Goal: Task Accomplishment & Management: Complete application form

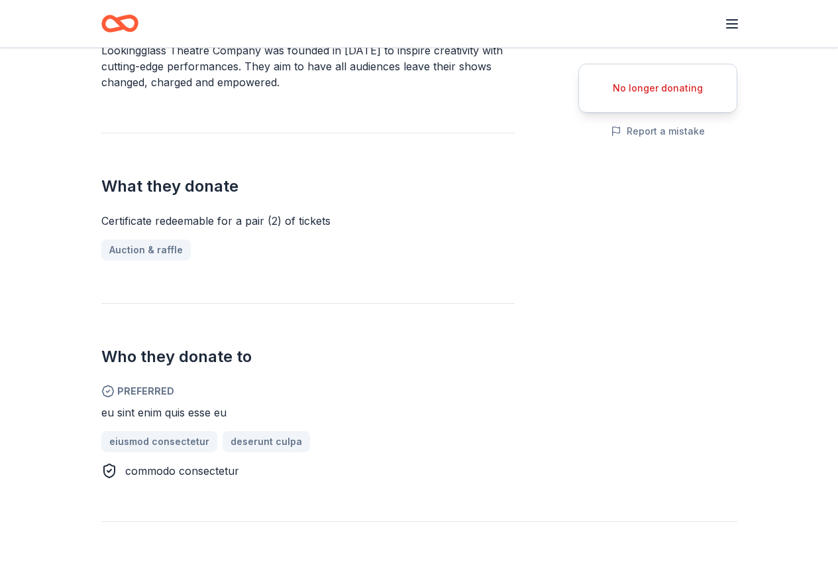
scroll to position [729, 0]
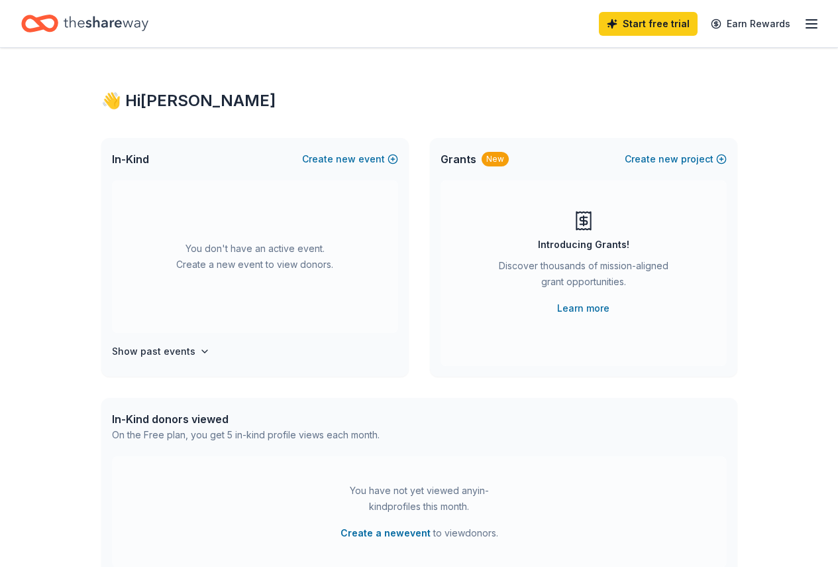
click at [765, 80] on div "👋 Hi [PERSON_NAME] In-Kind Create new event You don't have an active event. Cre…" at bounding box center [419, 435] width 838 height 774
click at [391, 156] on button "Create new event" at bounding box center [350, 159] width 96 height 16
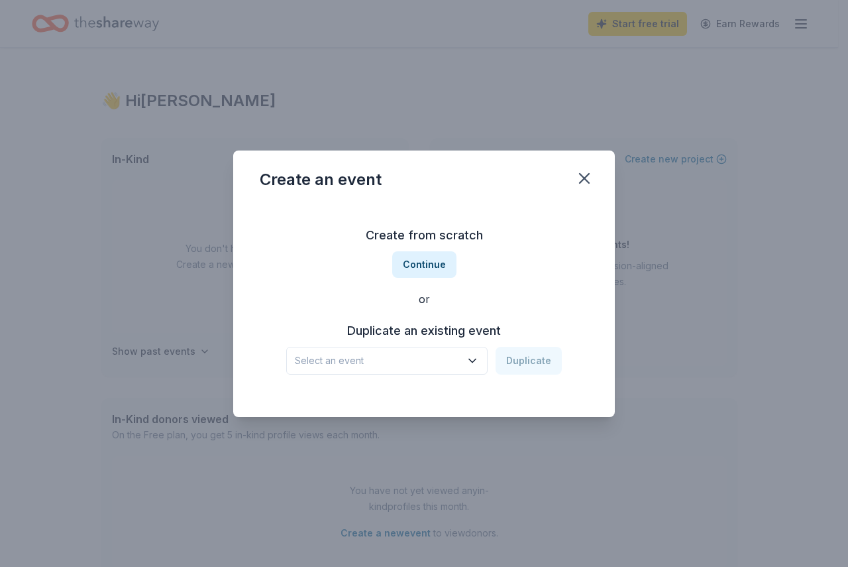
click at [425, 378] on div "Create from scratch Continue or Duplicate an existing event Select an event Dup…" at bounding box center [424, 299] width 329 height 192
click at [427, 368] on span "Select an event" at bounding box center [378, 361] width 166 height 16
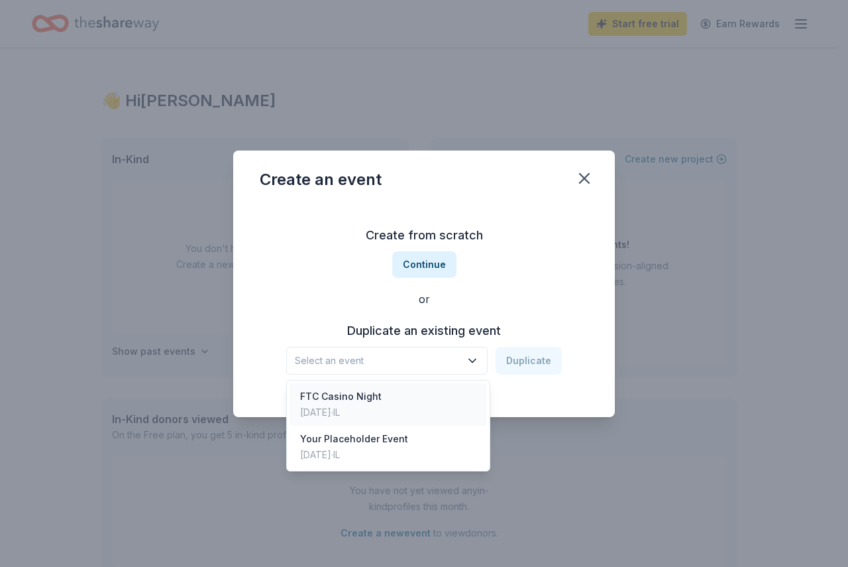
click at [382, 396] on div "FTC Casino Night [DATE] · IL" at bounding box center [388, 404] width 197 height 42
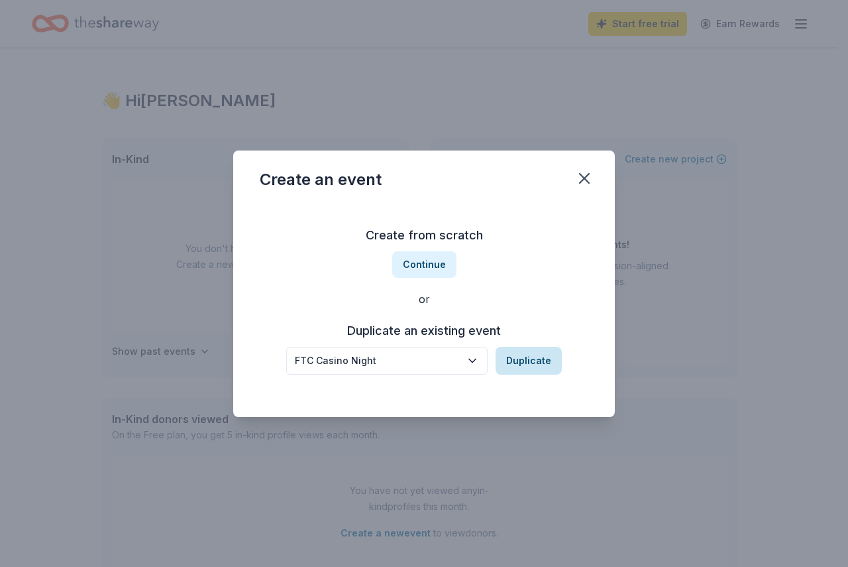
click at [529, 368] on button "Duplicate" at bounding box center [529, 361] width 66 height 28
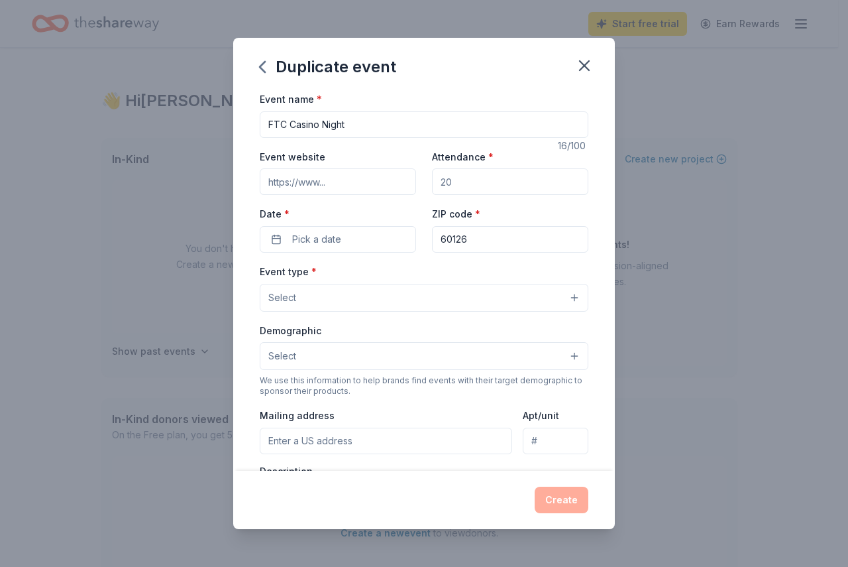
click at [352, 178] on input "Event website" at bounding box center [338, 181] width 156 height 27
type input "[DOMAIN_NAME]"
drag, startPoint x: 479, startPoint y: 178, endPoint x: 378, endPoint y: 186, distance: 101.1
click at [378, 186] on div "Event website [DOMAIN_NAME] Attendance * Date * Pick a date ZIP code * 60126" at bounding box center [424, 200] width 329 height 104
type input "150"
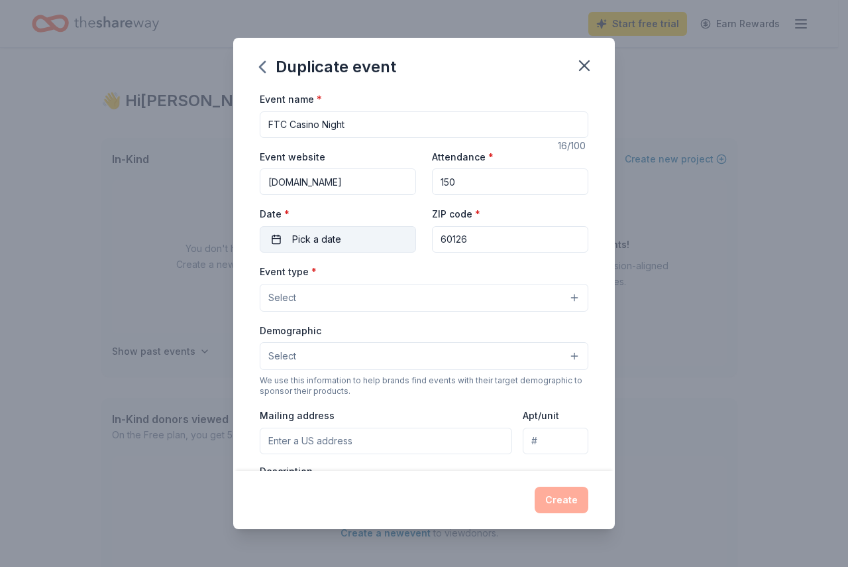
click at [349, 231] on button "Pick a date" at bounding box center [338, 239] width 156 height 27
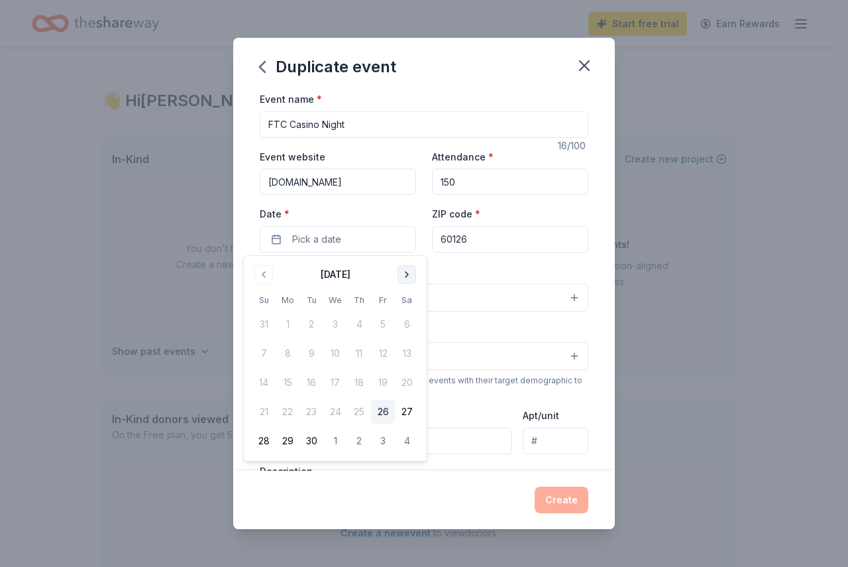
click at [404, 278] on button "Go to next month" at bounding box center [407, 274] width 19 height 19
click at [411, 268] on button "Go to next month" at bounding box center [407, 274] width 19 height 19
click at [382, 381] on button "14" at bounding box center [383, 382] width 24 height 24
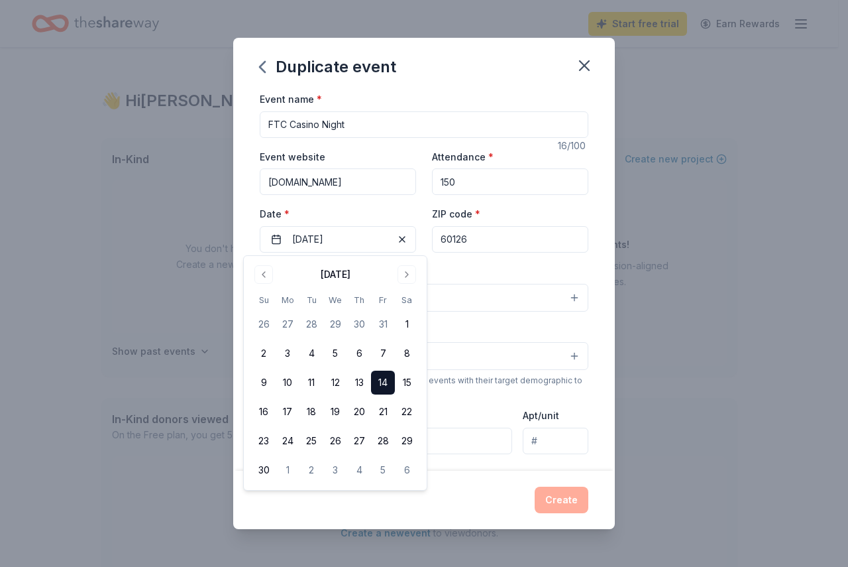
click at [496, 241] on input "60126" at bounding box center [510, 239] width 156 height 27
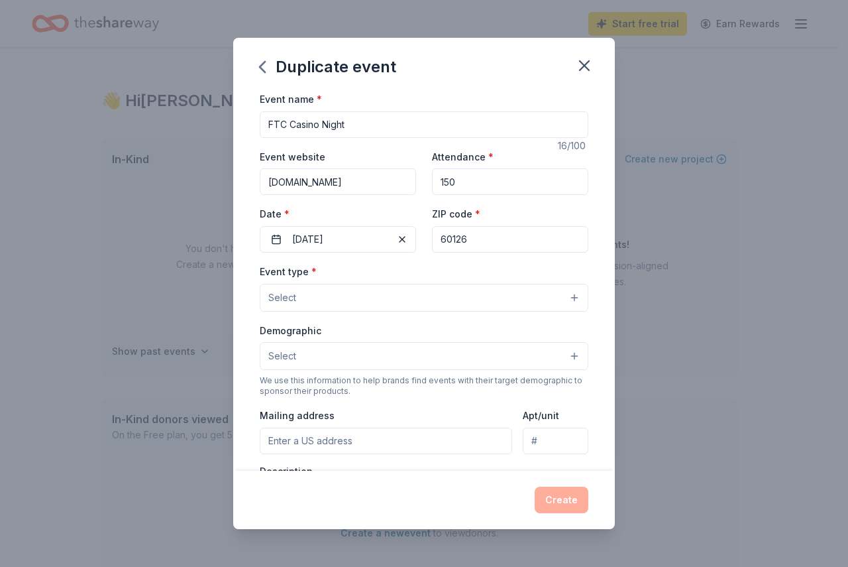
click at [413, 293] on button "Select" at bounding box center [424, 298] width 329 height 28
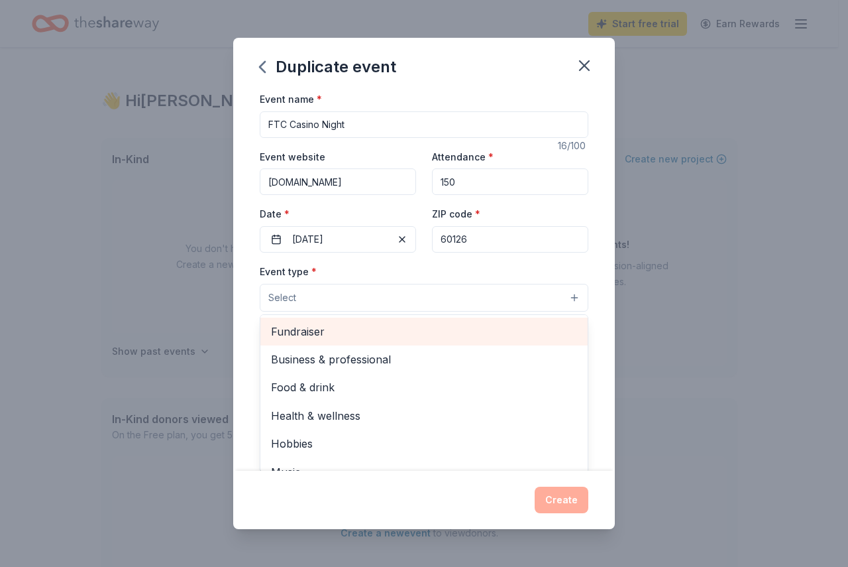
click at [421, 326] on span "Fundraiser" at bounding box center [424, 331] width 306 height 17
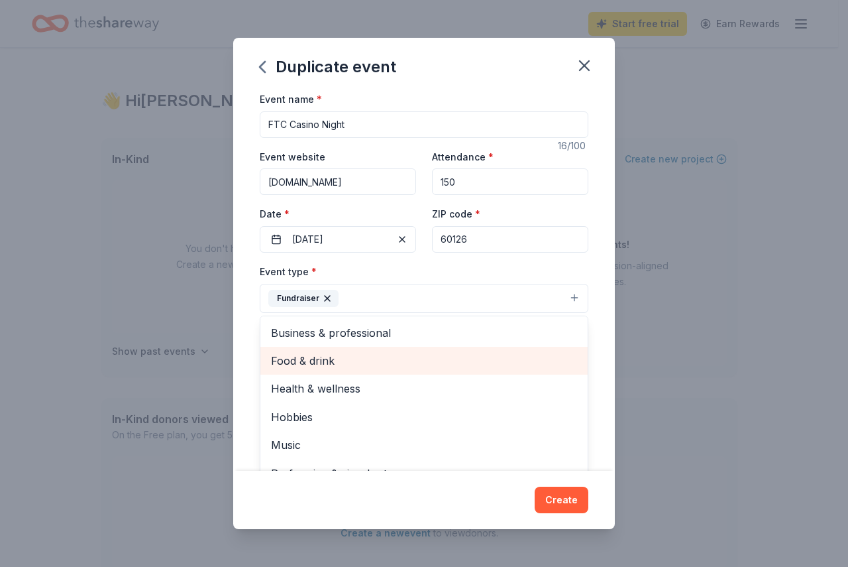
click at [364, 366] on span "Food & drink" at bounding box center [424, 360] width 306 height 17
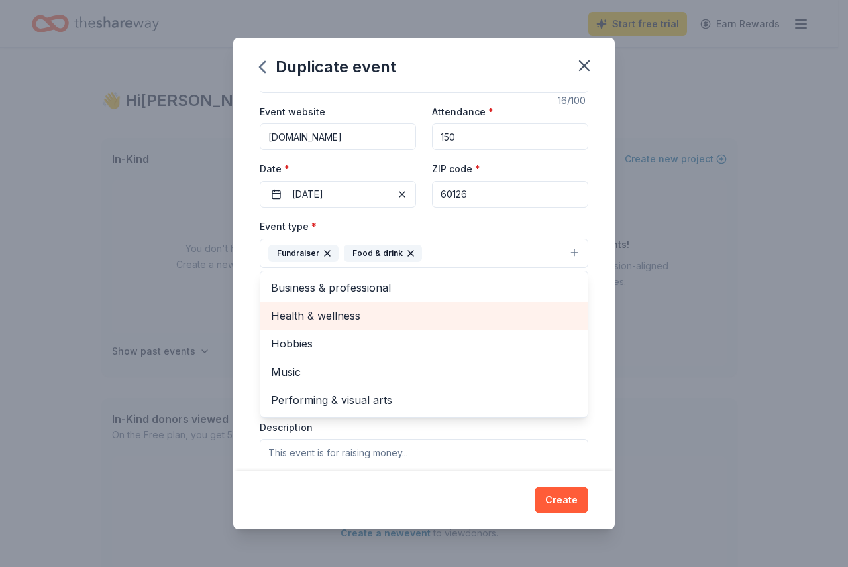
scroll to position [66, 0]
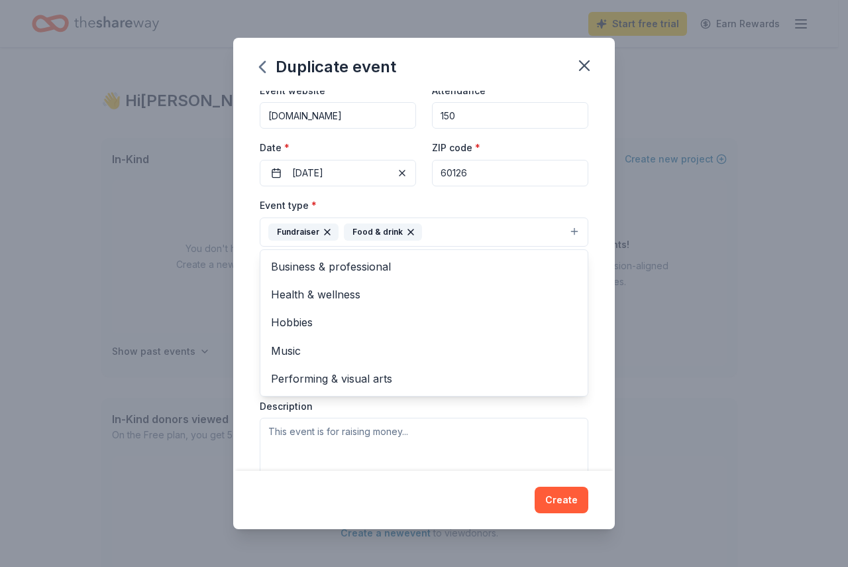
click at [594, 225] on div "Event name * FTC Casino Night 16 /100 Event website [DOMAIN_NAME] Attendance * …" at bounding box center [424, 281] width 382 height 380
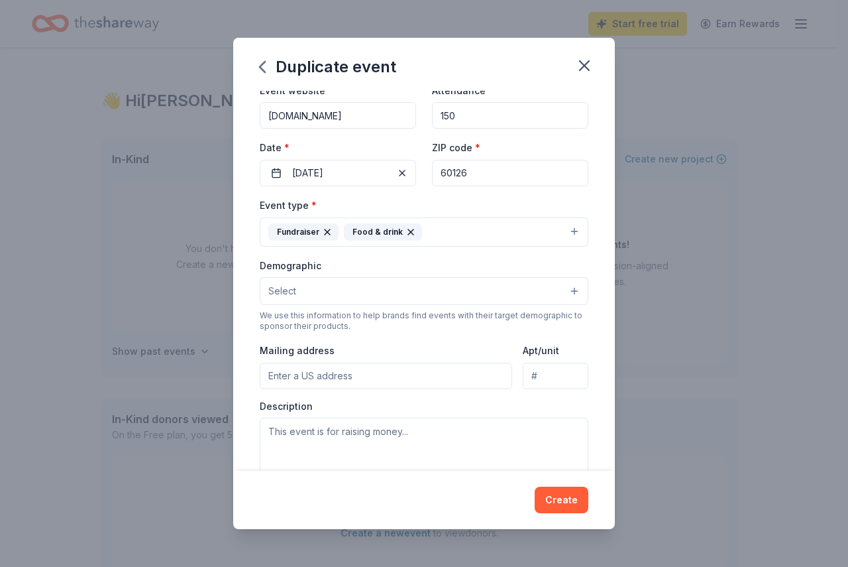
click at [374, 288] on button "Select" at bounding box center [424, 291] width 329 height 28
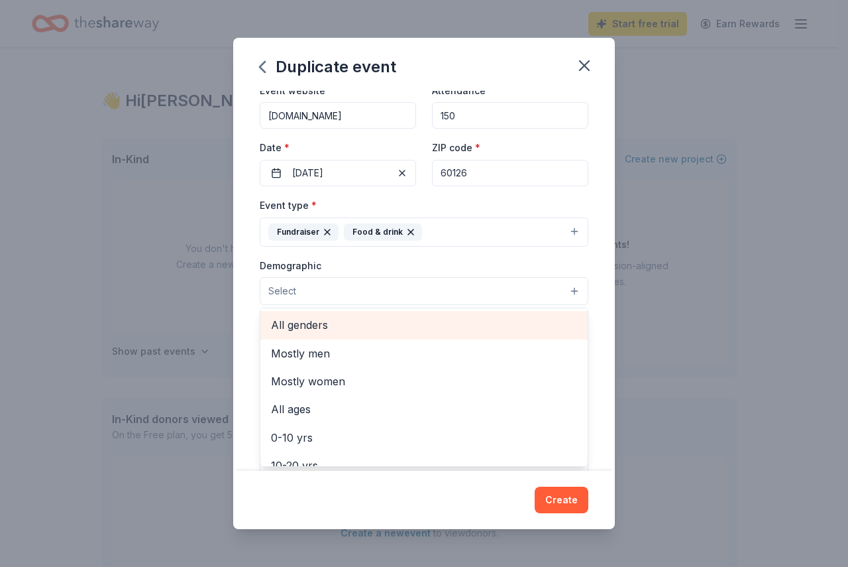
click at [376, 323] on span "All genders" at bounding box center [424, 324] width 306 height 17
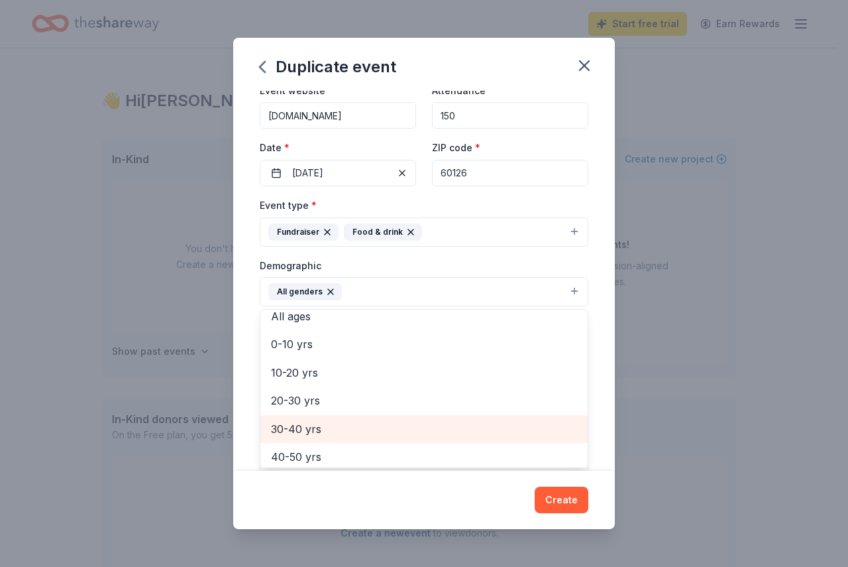
click at [358, 428] on span "30-40 yrs" at bounding box center [424, 428] width 306 height 17
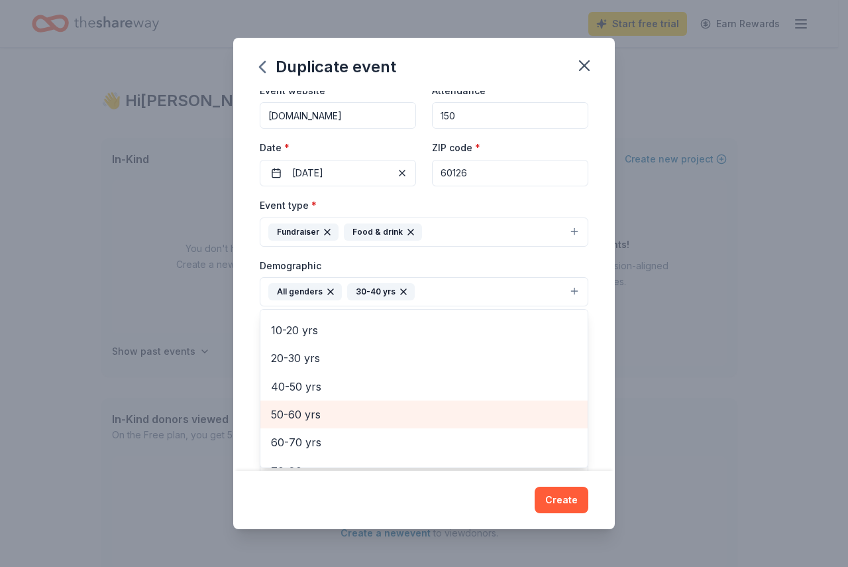
scroll to position [133, 0]
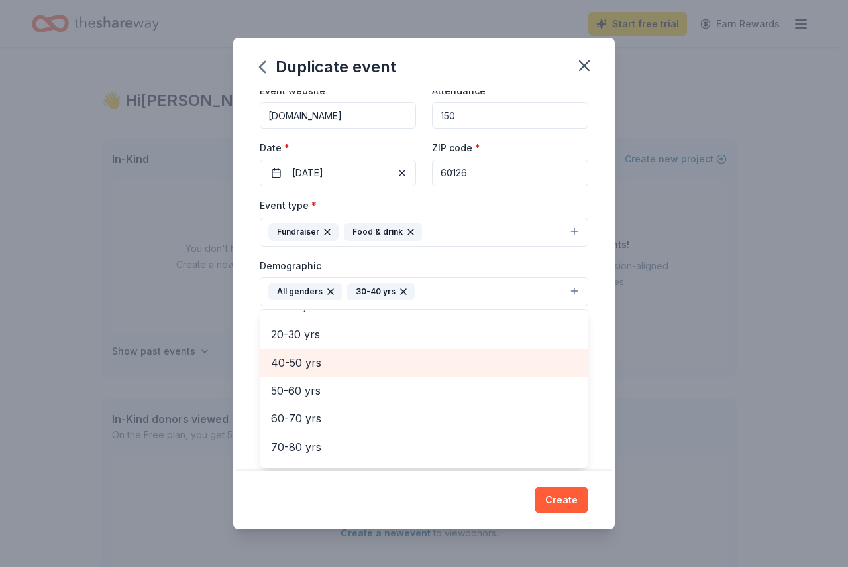
click at [355, 364] on span "40-50 yrs" at bounding box center [424, 362] width 306 height 17
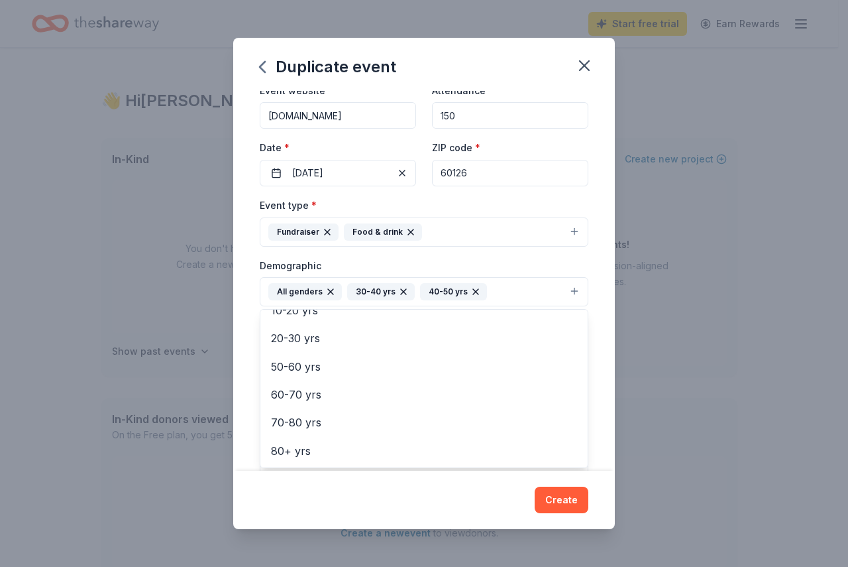
click at [591, 258] on div "Event name * FTC Casino Night 16 /100 Event website [DOMAIN_NAME] Attendance * …" at bounding box center [424, 281] width 382 height 380
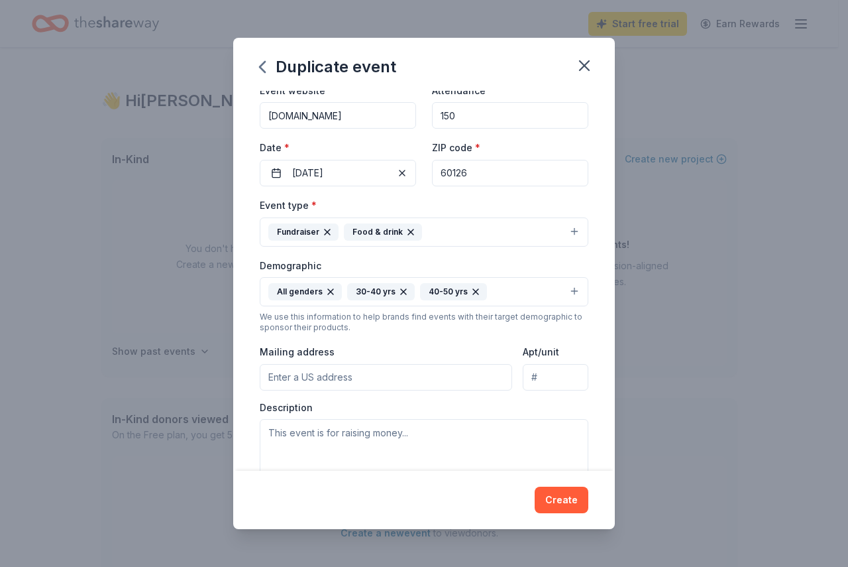
click at [399, 379] on input "Mailing address" at bounding box center [386, 377] width 252 height 27
type input "[STREET_ADDRESS]"
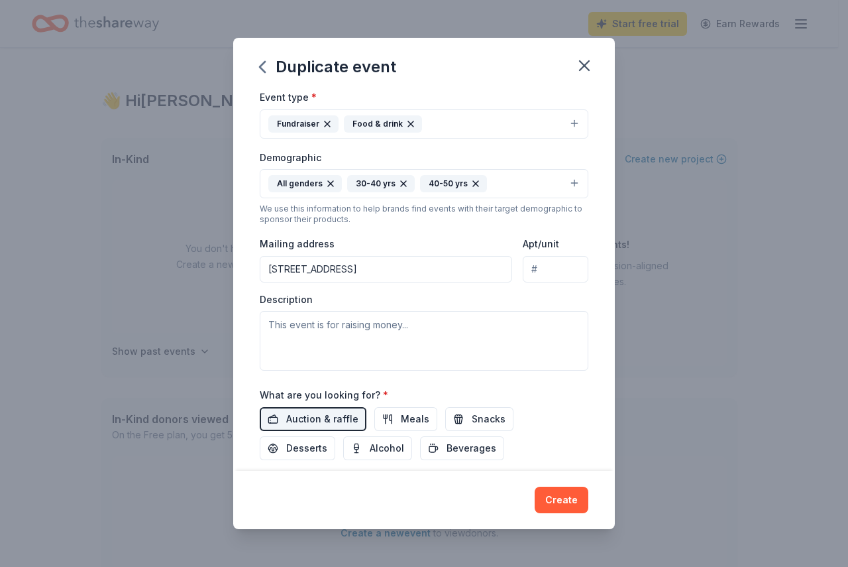
scroll to position [203, 0]
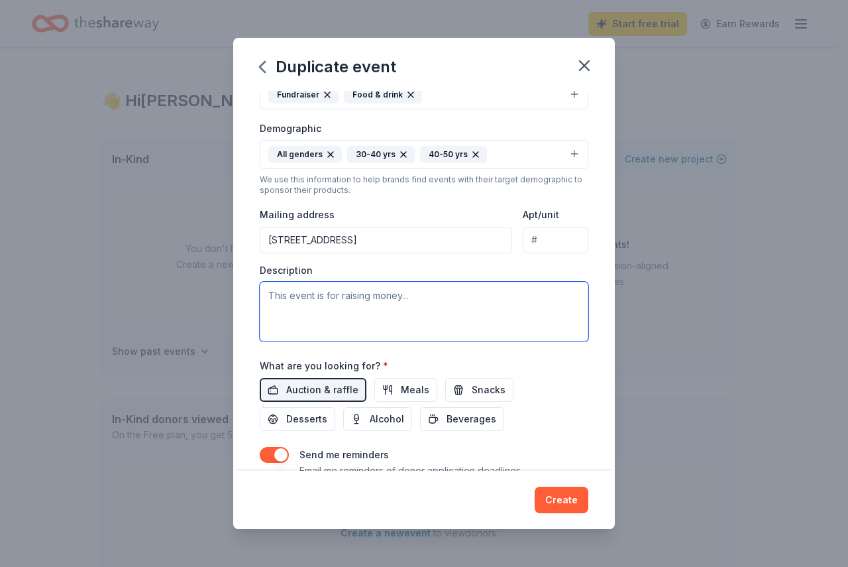
click at [372, 303] on textarea at bounding box center [424, 312] width 329 height 60
click at [340, 315] on textarea at bounding box center [424, 312] width 329 height 60
paste textarea "Lore Ipsum Dolors Ametcons 94 ADI (ELI) se Doeiusmo 24’t incidi-utlabor etdolor…"
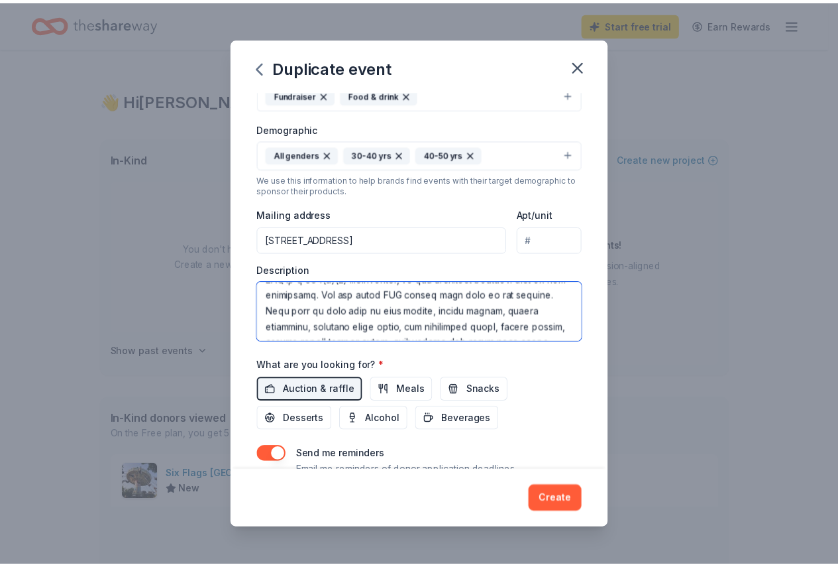
scroll to position [262, 0]
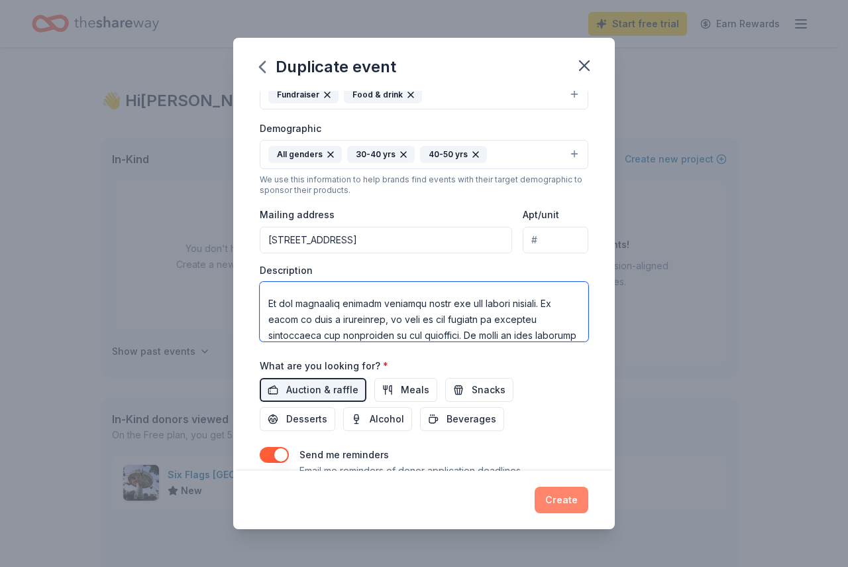
type textarea "Lore Ipsum Dolors Ametcons 94 ADI (ELI) se Doeiusmo 24’t incidi-utlabor etdolor…"
click at [553, 508] on button "Create" at bounding box center [562, 499] width 54 height 27
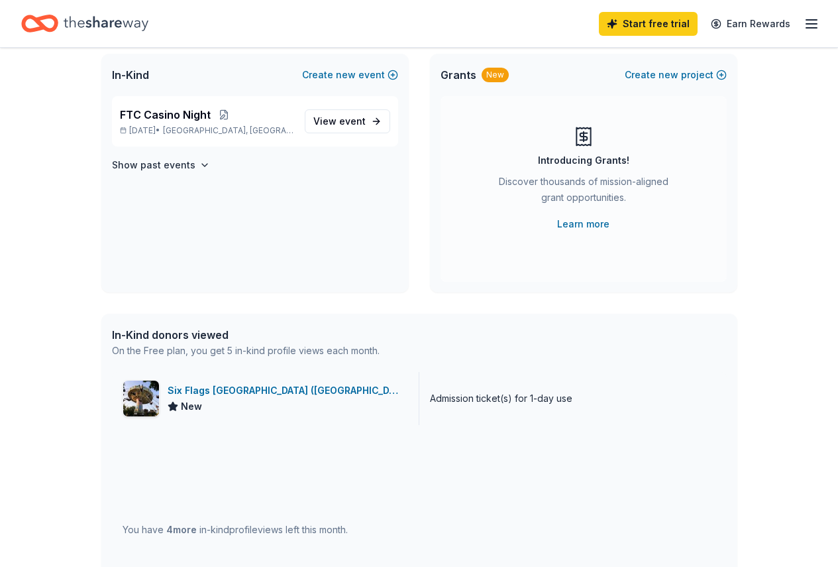
scroll to position [0, 0]
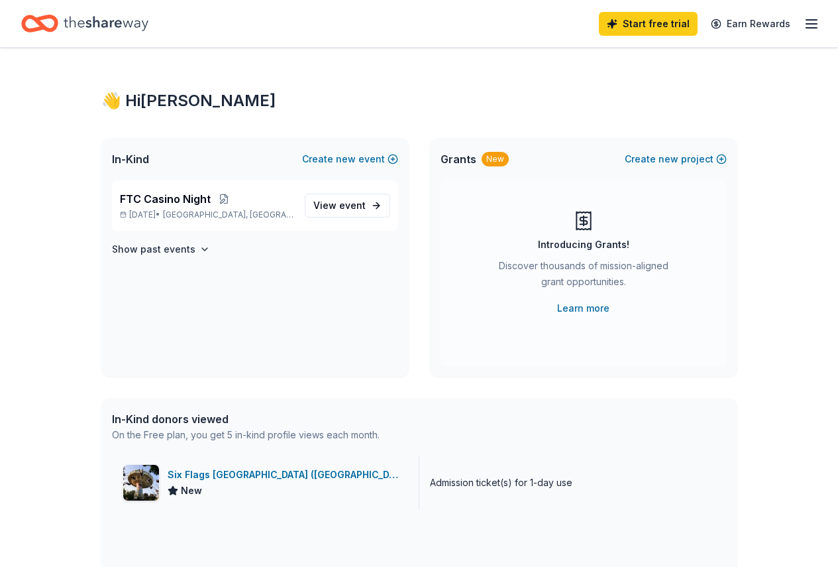
click at [260, 476] on div "Six Flags [GEOGRAPHIC_DATA] ([GEOGRAPHIC_DATA])" at bounding box center [288, 474] width 241 height 16
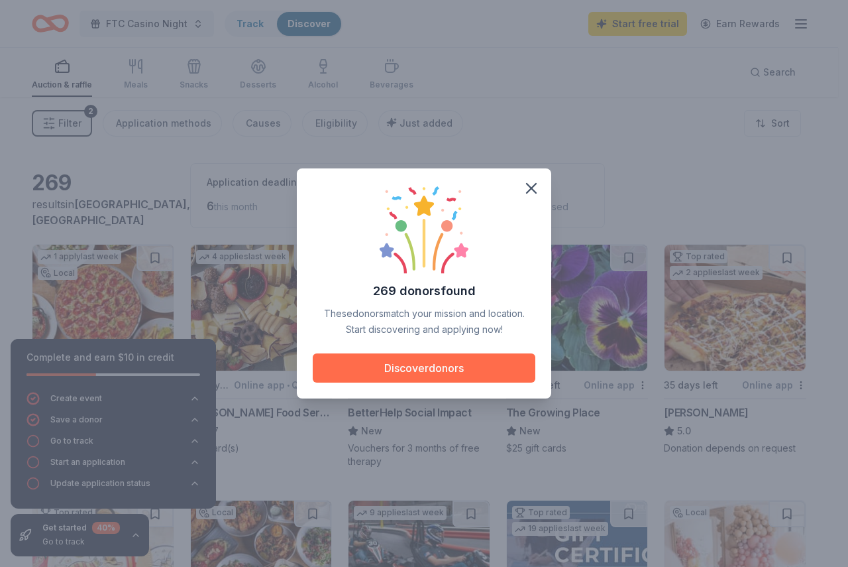
click at [447, 374] on button "Discover donors" at bounding box center [424, 367] width 223 height 29
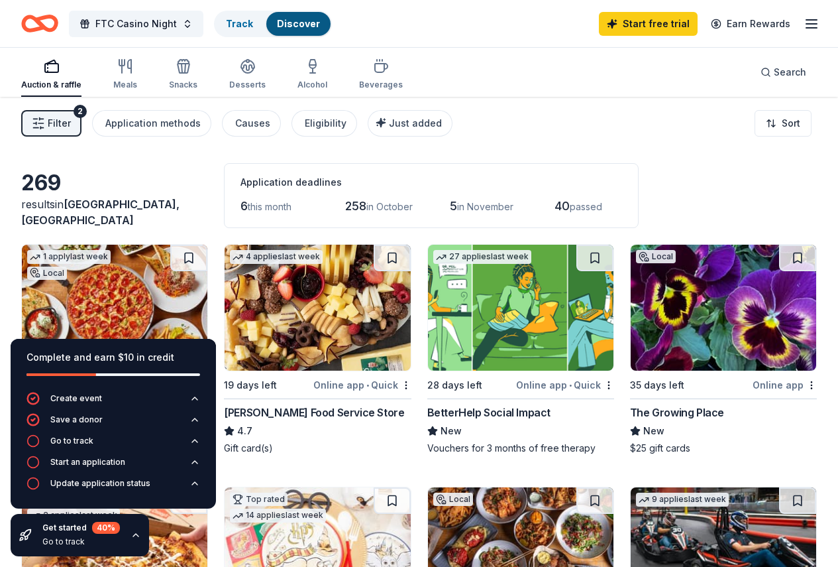
click at [548, 134] on div "Filter 2 Application methods Causes Eligibility Just added Sort" at bounding box center [419, 123] width 838 height 53
click at [804, 21] on icon "button" at bounding box center [812, 24] width 16 height 16
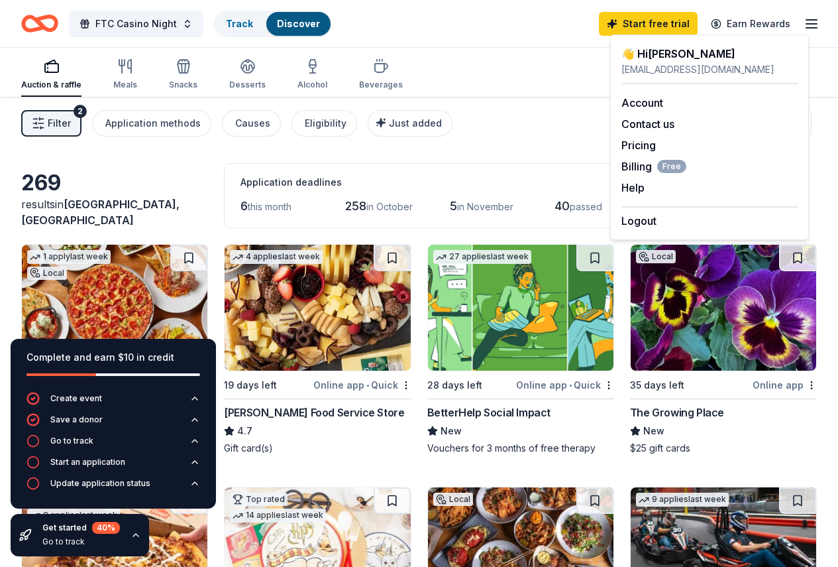
drag, startPoint x: 630, startPoint y: 162, endPoint x: 616, endPoint y: 169, distance: 14.8
click at [616, 169] on div "👋 Hi [PERSON_NAME] [EMAIL_ADDRESS][DOMAIN_NAME] Account Contact us Pricing Bill…" at bounding box center [709, 136] width 199 height 205
click at [654, 167] on span "Billing Free" at bounding box center [654, 166] width 65 height 16
